Goal: Book appointment/travel/reservation

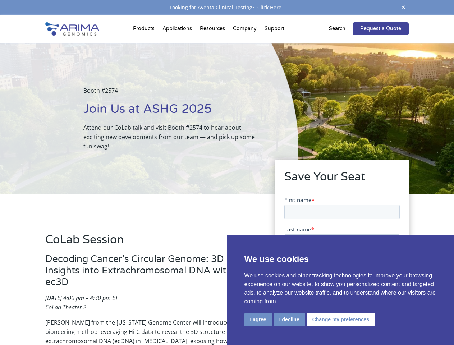
click at [227, 173] on div "Booth #2574 Join Us at ASHG 2025 Attend our CoLab talk and visit Booth #2574 to…" at bounding box center [149, 118] width 299 height 151
click at [258, 320] on button "I agree" at bounding box center [259, 319] width 28 height 13
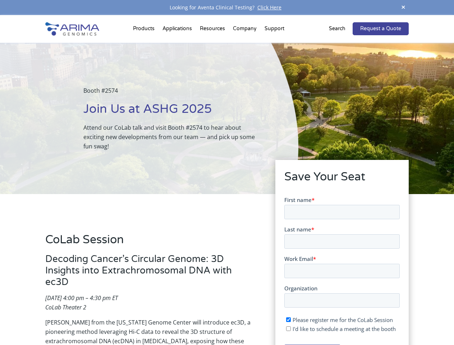
click at [289, 329] on input "I'd like to schedule a meeting at the booth" at bounding box center [288, 328] width 5 height 5
click at [340, 329] on span "I'd like to schedule a meeting at the booth" at bounding box center [343, 328] width 103 height 7
click at [291, 329] on input "I'd like to schedule a meeting at the booth" at bounding box center [288, 328] width 5 height 5
checkbox input "false"
click at [404, 8] on span at bounding box center [403, 8] width 11 height 10
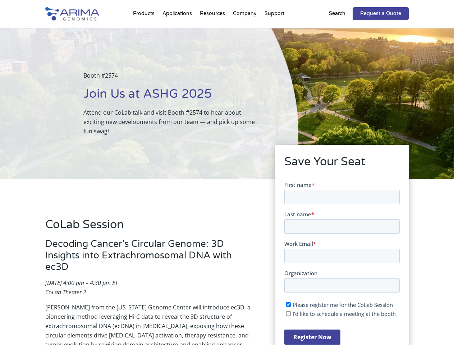
click at [145, 30] on div "Booth #2574 Join Us at ASHG 2025 Attend our CoLab talk and visit Booth #2574 to…" at bounding box center [149, 103] width 299 height 151
click at [213, 30] on div "Booth #2574 Join Us at ASHG 2025 Attend our CoLab talk and visit Booth #2574 to…" at bounding box center [149, 103] width 299 height 151
click at [245, 30] on div "Booth #2574 Join Us at ASHG 2025 Attend our CoLab talk and visit Booth #2574 to…" at bounding box center [149, 103] width 299 height 151
click at [274, 30] on div "Booth #2574 Join Us at ASHG 2025 Attend our CoLab talk and visit Booth #2574 to…" at bounding box center [149, 103] width 299 height 151
